Goal: Feedback & Contribution: Submit feedback/report problem

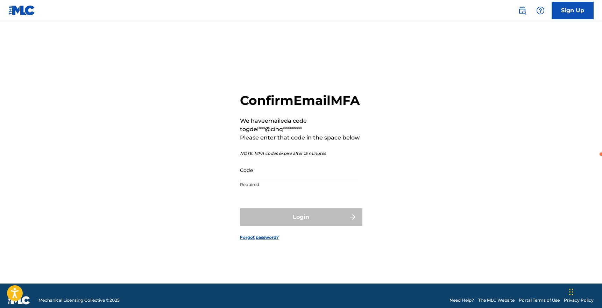
click at [275, 177] on input "Code" at bounding box center [299, 170] width 118 height 20
click at [252, 179] on input "Code" at bounding box center [299, 170] width 118 height 20
paste input "389700"
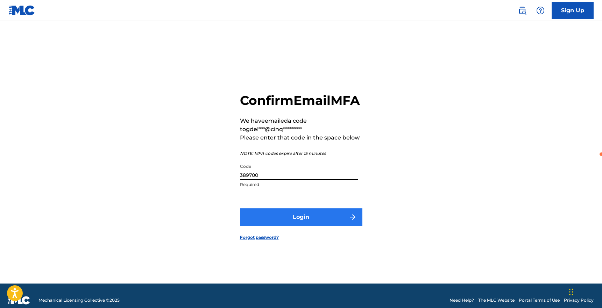
type input "389700"
click at [283, 222] on button "Login" at bounding box center [301, 216] width 122 height 17
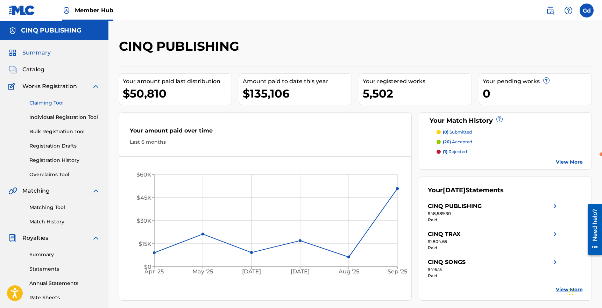
click at [46, 103] on link "Claiming Tool" at bounding box center [64, 102] width 71 height 7
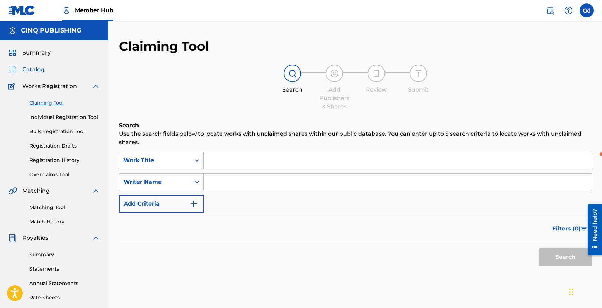
click at [30, 66] on span "Catalog" at bounding box center [33, 69] width 22 height 8
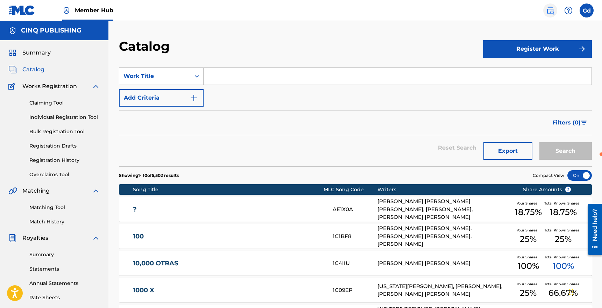
click at [550, 13] on img at bounding box center [550, 10] width 8 height 8
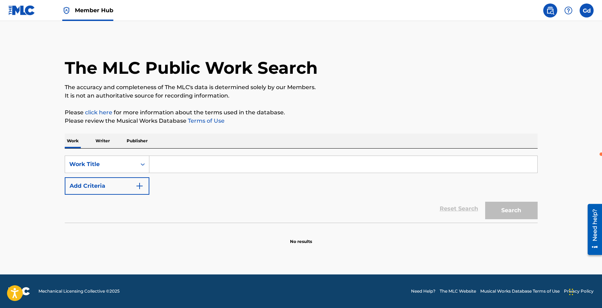
click at [184, 159] on input "Search Form" at bounding box center [343, 164] width 388 height 17
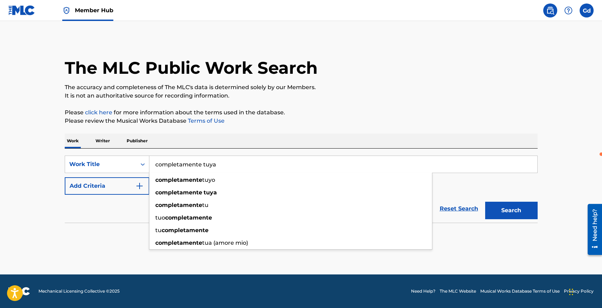
type input "completamente tuya"
click at [485, 202] on button "Search" at bounding box center [511, 210] width 52 height 17
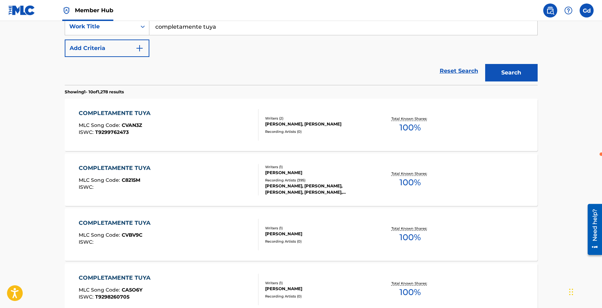
scroll to position [138, 0]
click at [117, 168] on div "COMPLETAMENTE TUYA" at bounding box center [116, 167] width 75 height 8
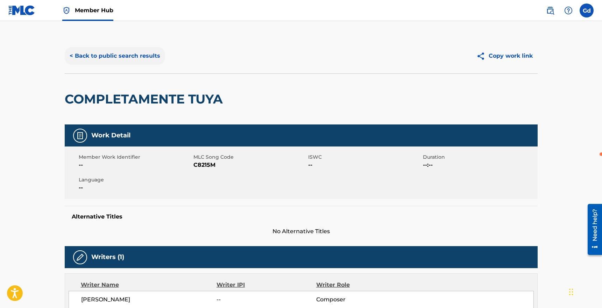
click at [114, 55] on button "< Back to public search results" at bounding box center [115, 55] width 100 height 17
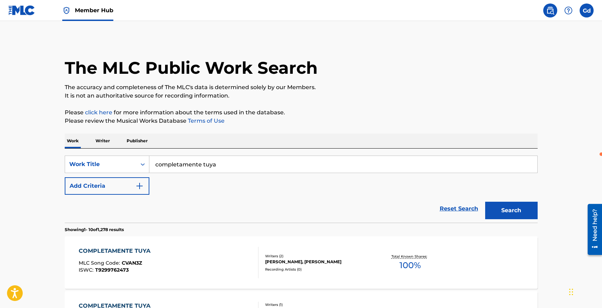
click at [194, 154] on div "SearchWithCriteria677e84b2-8641-4c44-8dee-08c3a9bf2178 Work Title completamente…" at bounding box center [301, 186] width 473 height 74
click at [194, 159] on input "completamente tuya" at bounding box center [343, 164] width 388 height 17
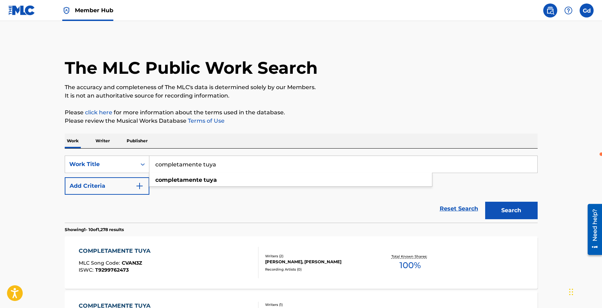
type input "e"
type input "enamorada y herida"
click at [485, 202] on button "Search" at bounding box center [511, 210] width 52 height 17
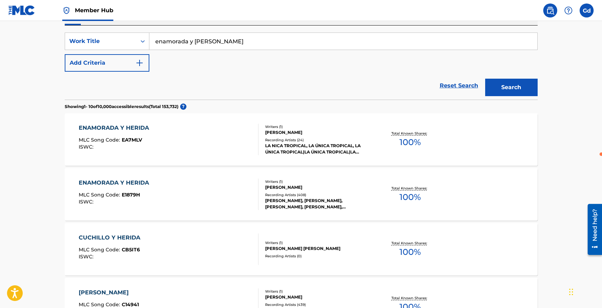
scroll to position [126, 0]
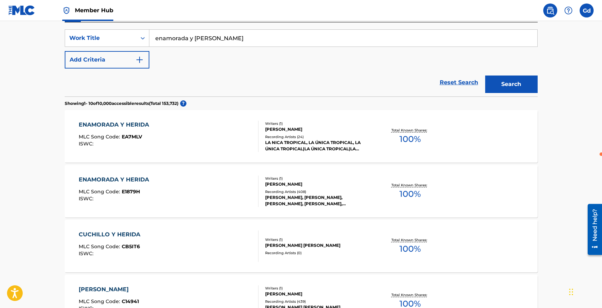
click at [138, 192] on span "E1879H" at bounding box center [131, 191] width 18 height 6
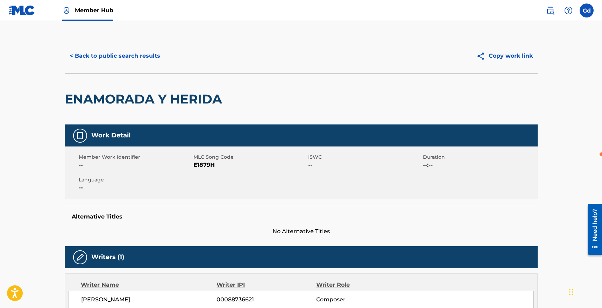
click at [206, 165] on span "E1879H" at bounding box center [249, 165] width 113 height 8
copy span "E1879H"
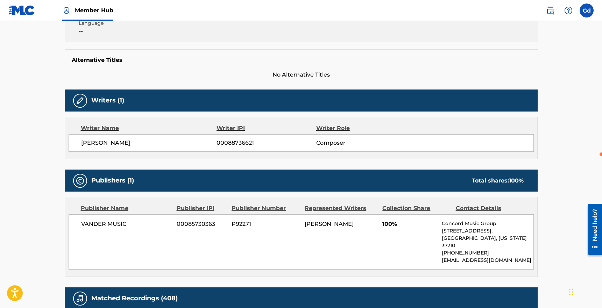
scroll to position [163, 0]
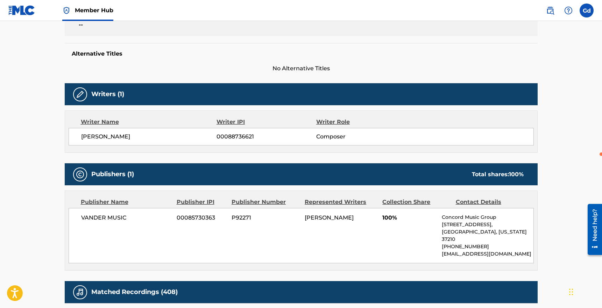
click at [243, 218] on span "P92271" at bounding box center [265, 218] width 68 height 8
copy span "P92271"
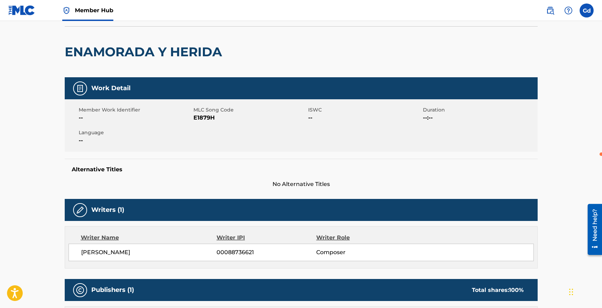
scroll to position [36, 0]
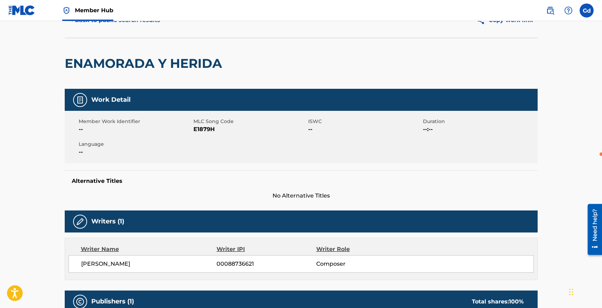
click at [205, 130] on span "E1879H" at bounding box center [249, 129] width 113 height 8
copy span "E1879H"
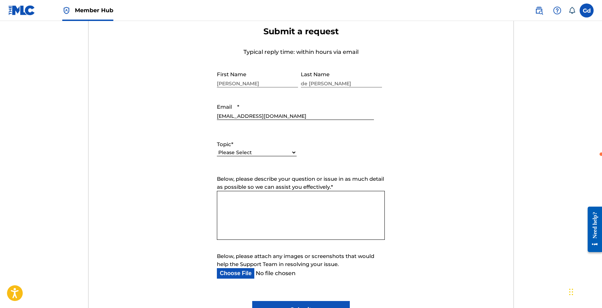
scroll to position [289, 0]
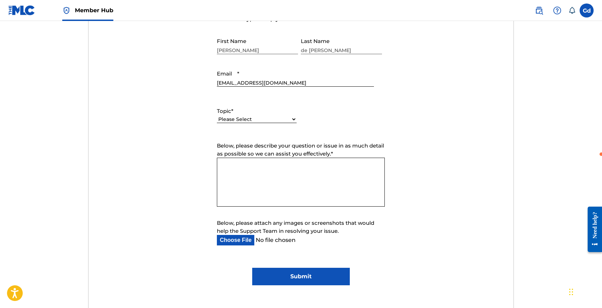
click at [243, 125] on div "Please Select I need help with my account I need help with managing my catalog …" at bounding box center [257, 123] width 80 height 16
click at [242, 120] on select "Please Select I need help with my account I need help with managing my catalog …" at bounding box center [257, 119] width 80 height 7
select select "I need help with managing my catalog"
click at [217, 116] on select "Please Select I need help with my account I need help with managing my catalog …" at bounding box center [257, 119] width 80 height 7
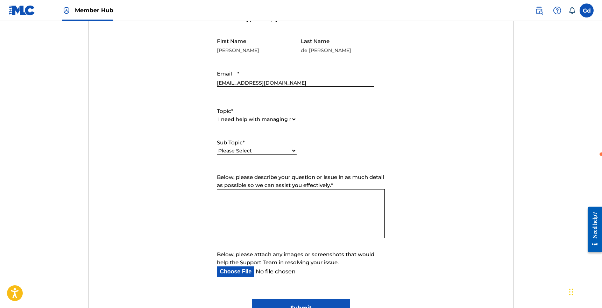
click at [241, 148] on select "Please Select I need help with CWR I need help registering my work(s) in The ML…" at bounding box center [257, 150] width 80 height 7
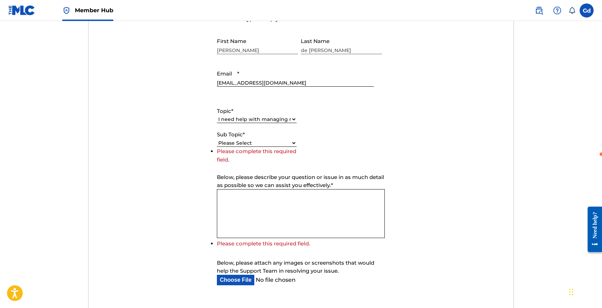
scroll to position [298, 0]
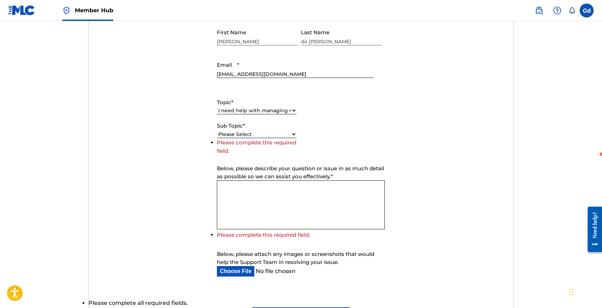
click at [241, 135] on select "Please Select I need help with CWR I need help registering my work(s) in The ML…" at bounding box center [257, 134] width 80 height 7
select select "I need help with a conflict or overclaim"
click at [217, 138] on select "Please Select I need help with CWR I need help registering my work(s) in The ML…" at bounding box center [257, 134] width 80 height 7
click at [253, 208] on textarea "Below, please describe your question or issue in as much detail as possible so …" at bounding box center [301, 204] width 168 height 49
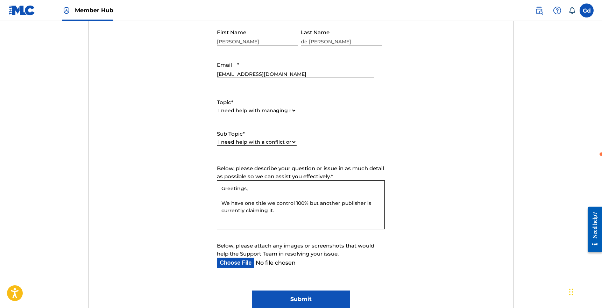
type textarea "Greetings, We have one title we control 100% but another publisher is currently…"
click at [235, 264] on input "Below, please attach any images or screenshots that would help the Support Team…" at bounding box center [295, 263] width 157 height 10
type input "C:\fakepath\Screenshot 2025-09-23 at 2.08.31 PM.png"
click at [278, 211] on textarea "Greetings, We have one title we control 100% but another publisher is currently…" at bounding box center [301, 204] width 168 height 49
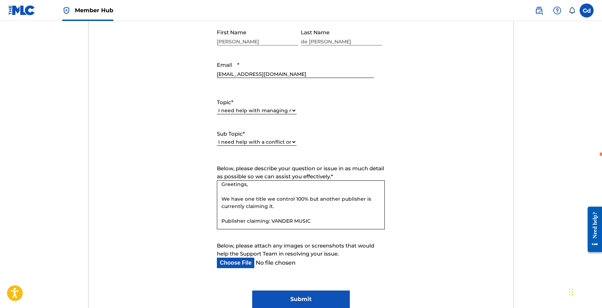
paste textarea "P92271"
click at [225, 214] on textarea "Greetings, We have one title we control 100% but another publisher is currently…" at bounding box center [301, 204] width 168 height 49
paste textarea "E1879H"
click at [333, 225] on textarea "Greetings, We have one title we control 100% but another publisher is currently…" at bounding box center [301, 204] width 168 height 49
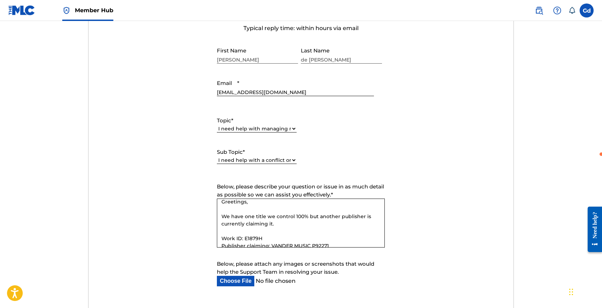
scroll to position [2, 0]
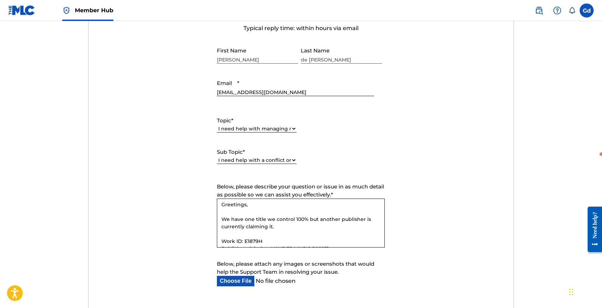
click at [249, 219] on textarea "Greetings, We have one title we control 100% but another publisher is currently…" at bounding box center [301, 223] width 168 height 49
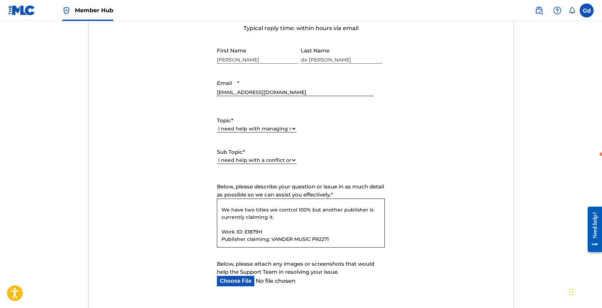
scroll to position [19, 0]
click at [271, 209] on textarea "Greetings, We have two titles we control 100% but another publisher is currentl…" at bounding box center [301, 223] width 168 height 49
click at [267, 203] on textarea "Greetings, We have two titles we control 100% but another publisher is currentl…" at bounding box center [301, 223] width 168 height 49
click at [249, 203] on textarea "Greetings, We have two title we control 100% but another publisher is currently…" at bounding box center [301, 223] width 168 height 49
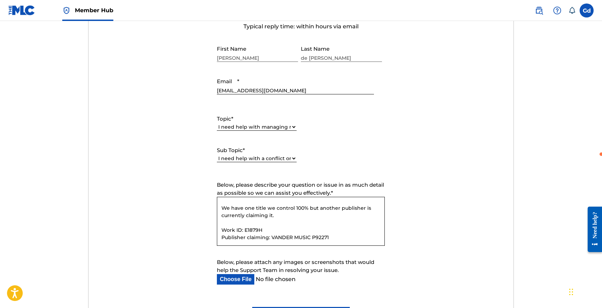
scroll to position [283, 0]
click at [335, 228] on textarea "Greetings, We have one title we control 100% but another publisher is currently…" at bounding box center [301, 220] width 168 height 49
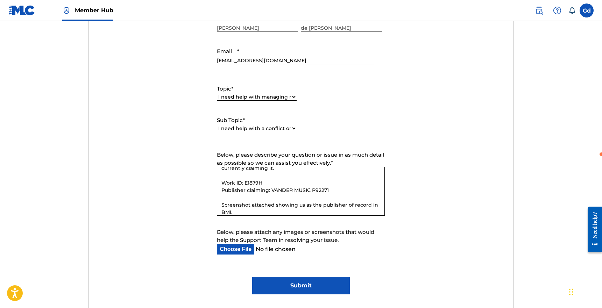
scroll to position [311, 0]
type textarea "Greetings, We have one title we control 100% but another publisher is currently…"
click at [295, 285] on input "Submit" at bounding box center [301, 285] width 98 height 17
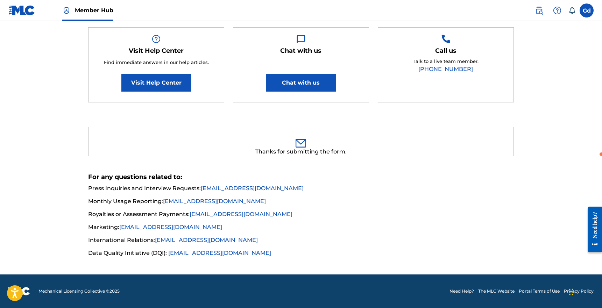
scroll to position [123, 0]
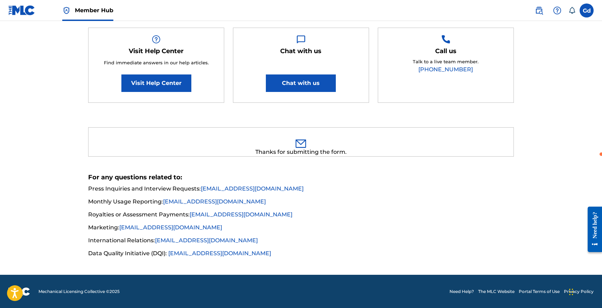
click at [309, 185] on li "Press Inquiries and Interview Requests: press@themlc.com" at bounding box center [300, 191] width 425 height 13
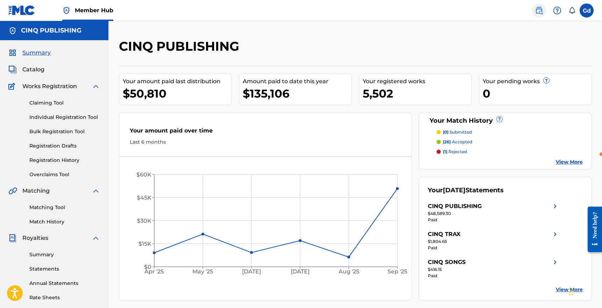
click at [542, 11] on img at bounding box center [539, 10] width 8 height 8
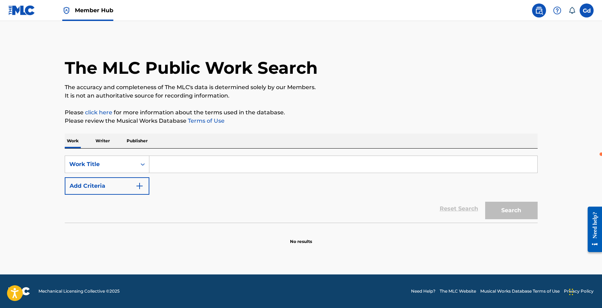
click at [215, 160] on input "Search Form" at bounding box center [343, 164] width 388 height 17
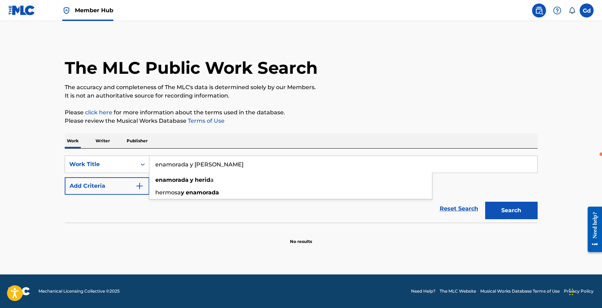
type input "enamorada y herida"
click at [485, 202] on button "Search" at bounding box center [511, 210] width 52 height 17
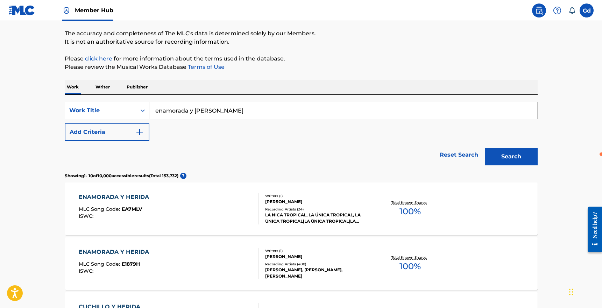
scroll to position [59, 0]
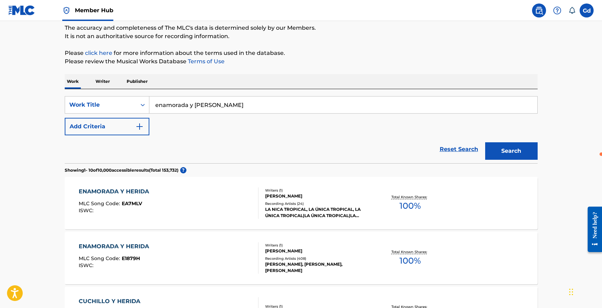
click at [112, 244] on div "ENAMORADA Y HERIDA" at bounding box center [116, 246] width 74 height 8
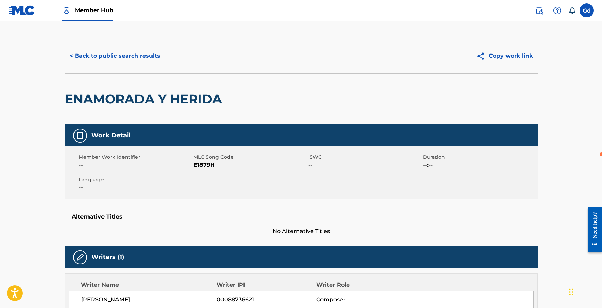
click at [201, 166] on span "E1879H" at bounding box center [249, 165] width 113 height 8
copy span "E1879H"
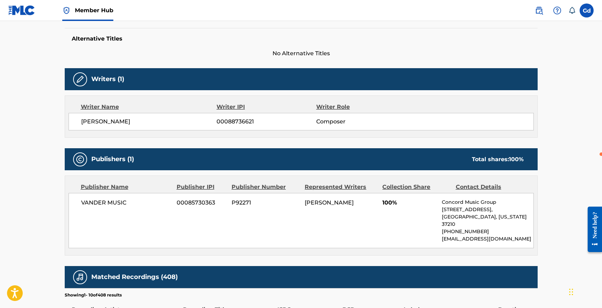
scroll to position [210, 0]
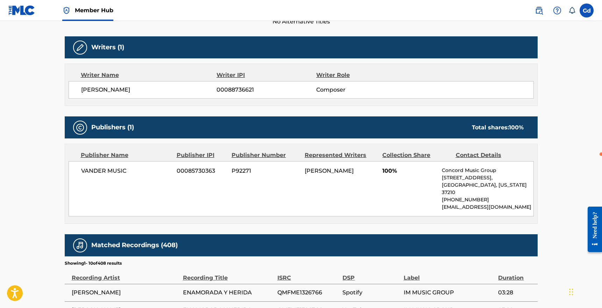
click at [241, 169] on span "P92271" at bounding box center [265, 171] width 68 height 8
copy span "P92271"
